Goal: Information Seeking & Learning: Learn about a topic

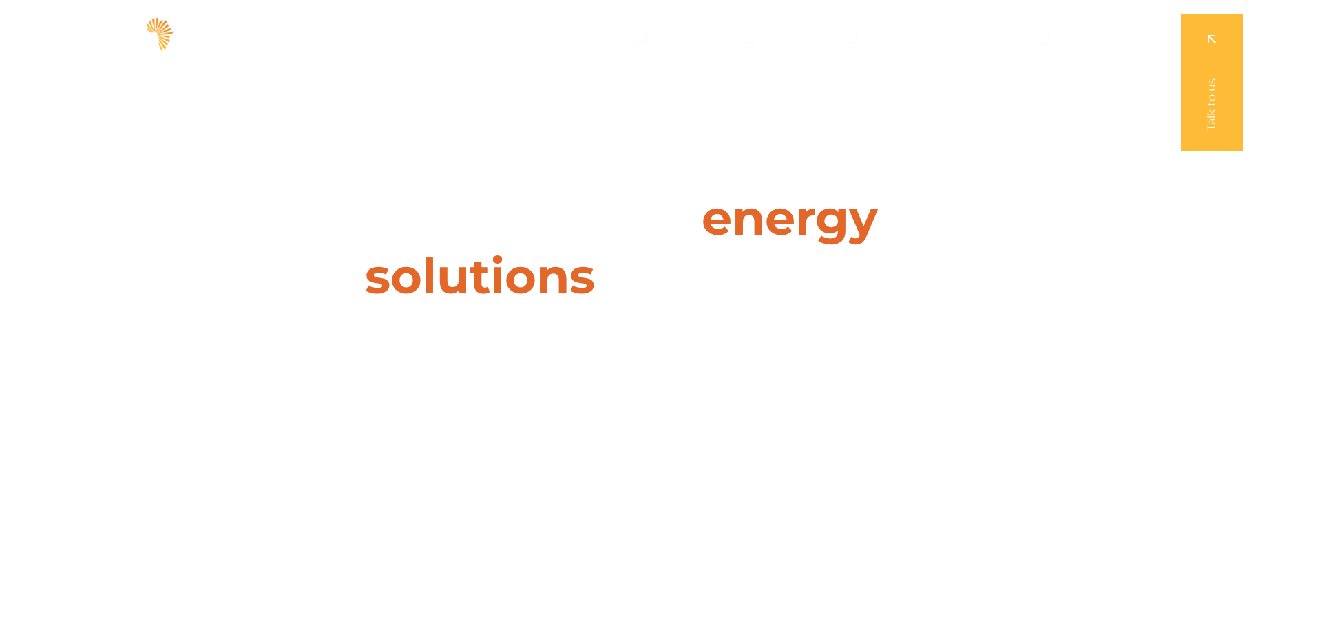
click at [923, 35] on span "Insights" at bounding box center [917, 34] width 45 height 17
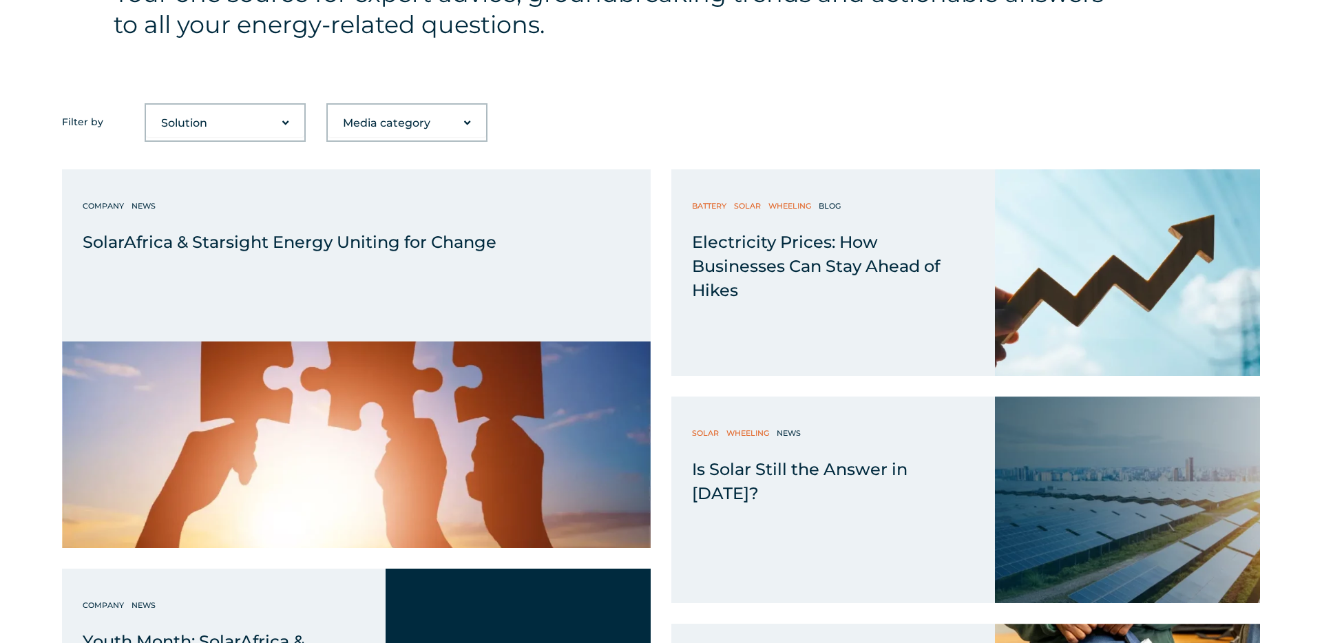
scroll to position [600, 0]
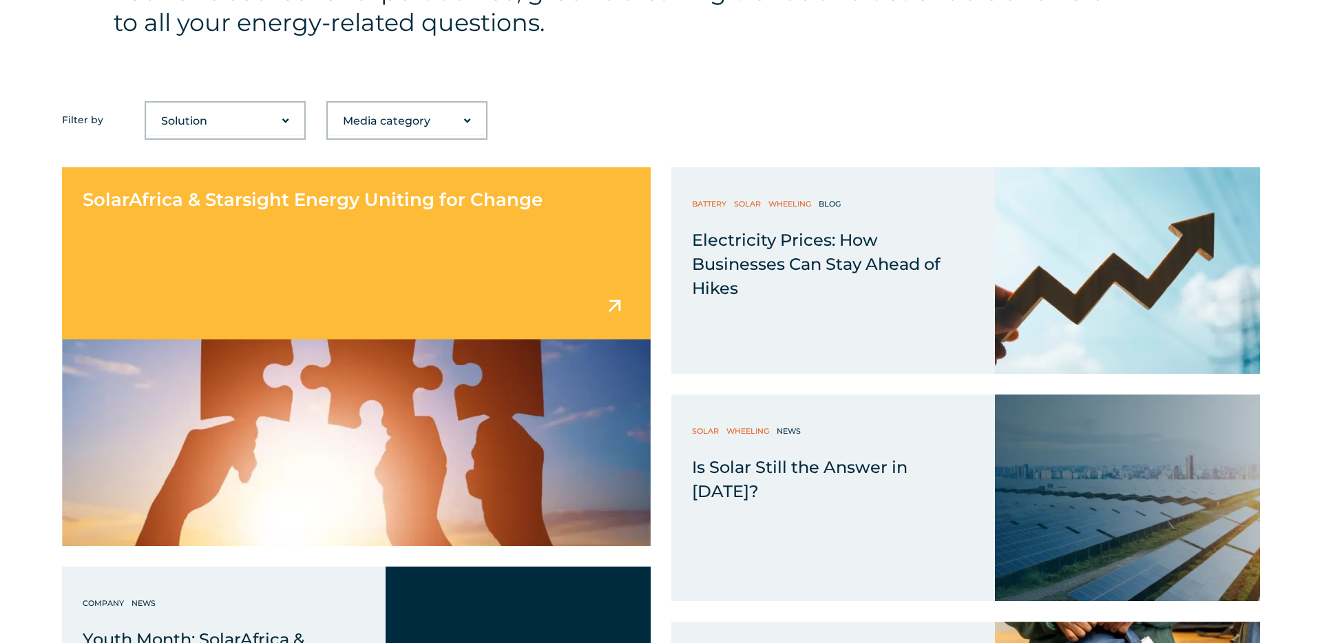
click at [474, 255] on div "SolarAfrica & Starsight Energy Uniting for Change" at bounding box center [356, 253] width 589 height 172
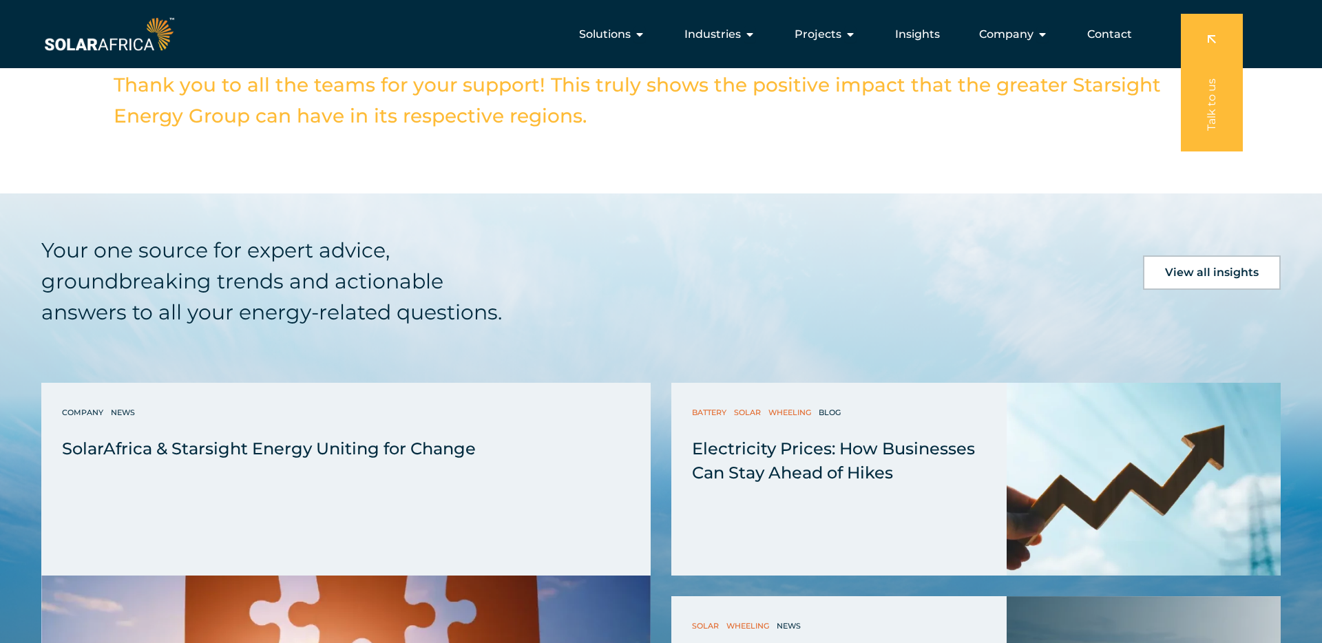
scroll to position [2801, 0]
